Goal: Transaction & Acquisition: Purchase product/service

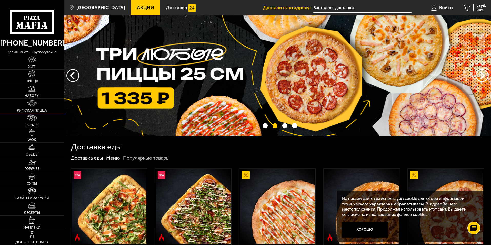
click at [33, 102] on img at bounding box center [32, 102] width 10 height 7
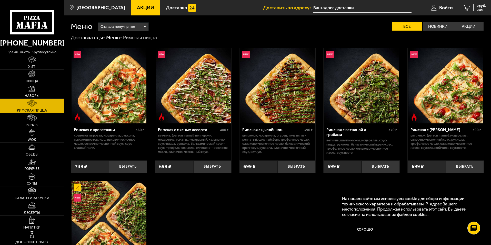
click at [35, 81] on span "Пицца" at bounding box center [32, 81] width 13 height 4
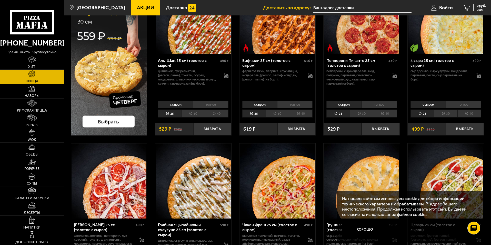
scroll to position [77, 0]
